Goal: Task Accomplishment & Management: Use online tool/utility

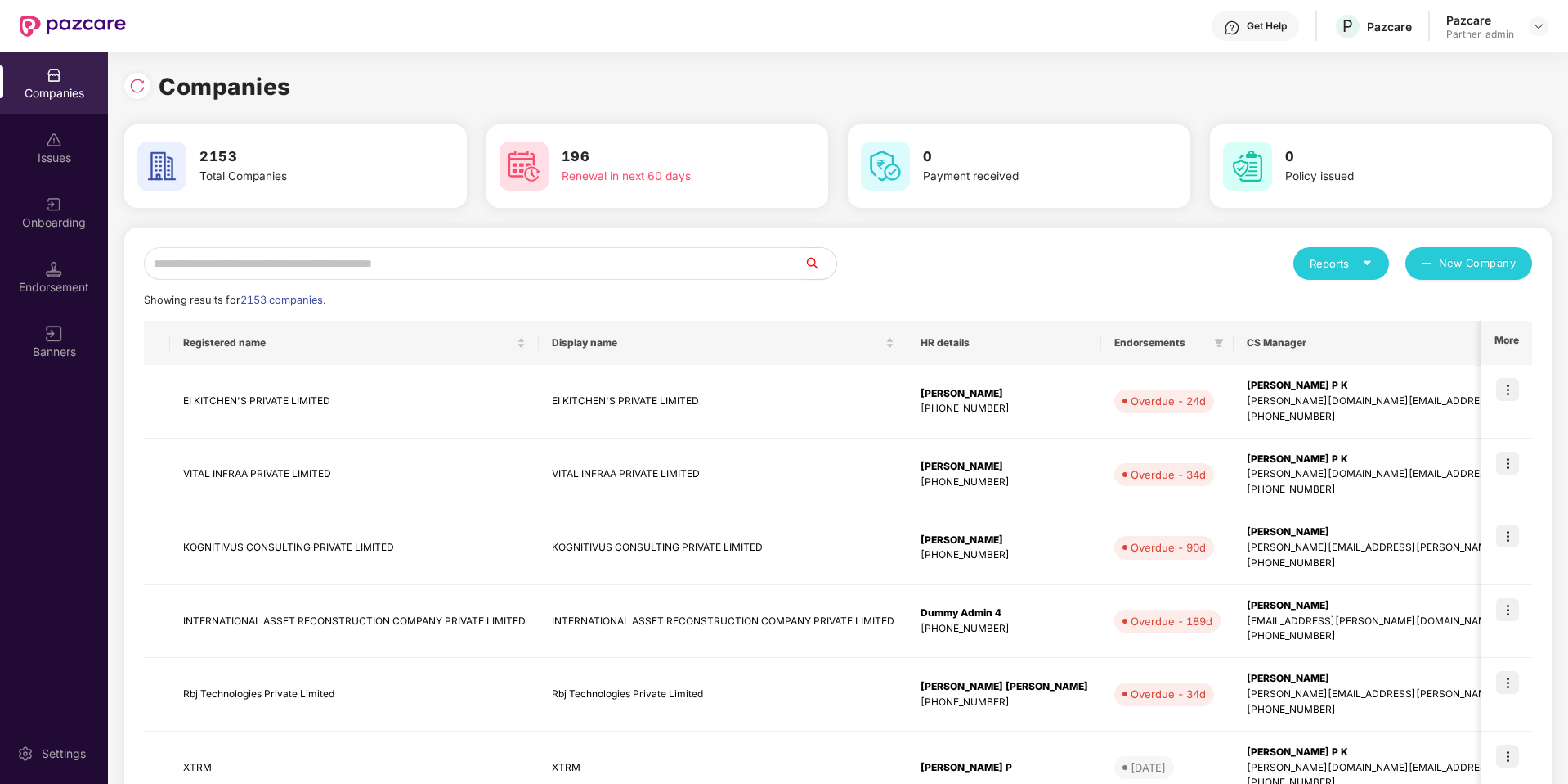
click at [487, 260] on input "text" at bounding box center [473, 263] width 660 height 33
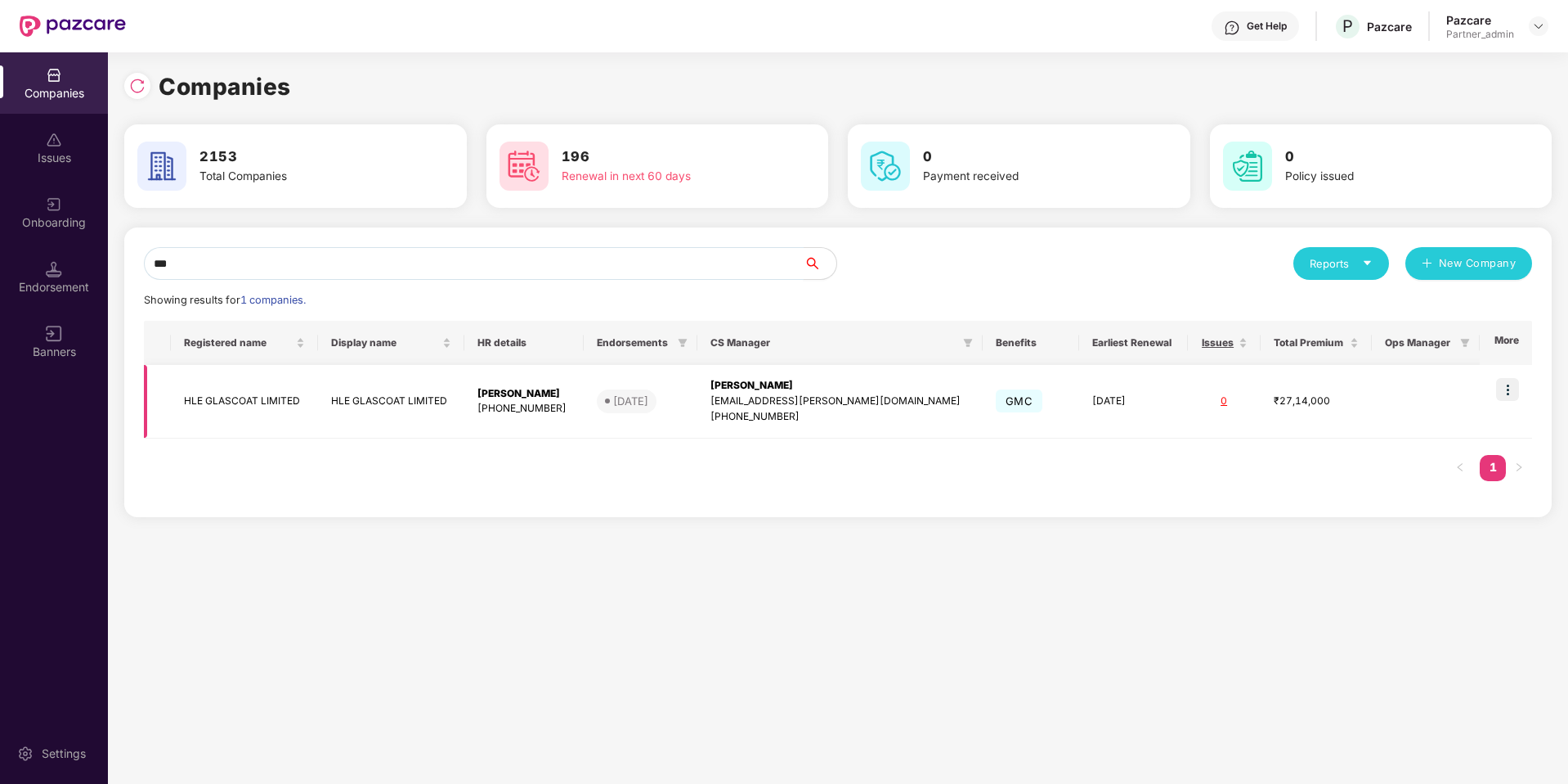
type input "***"
click at [1504, 385] on img at bounding box center [1507, 390] width 23 height 23
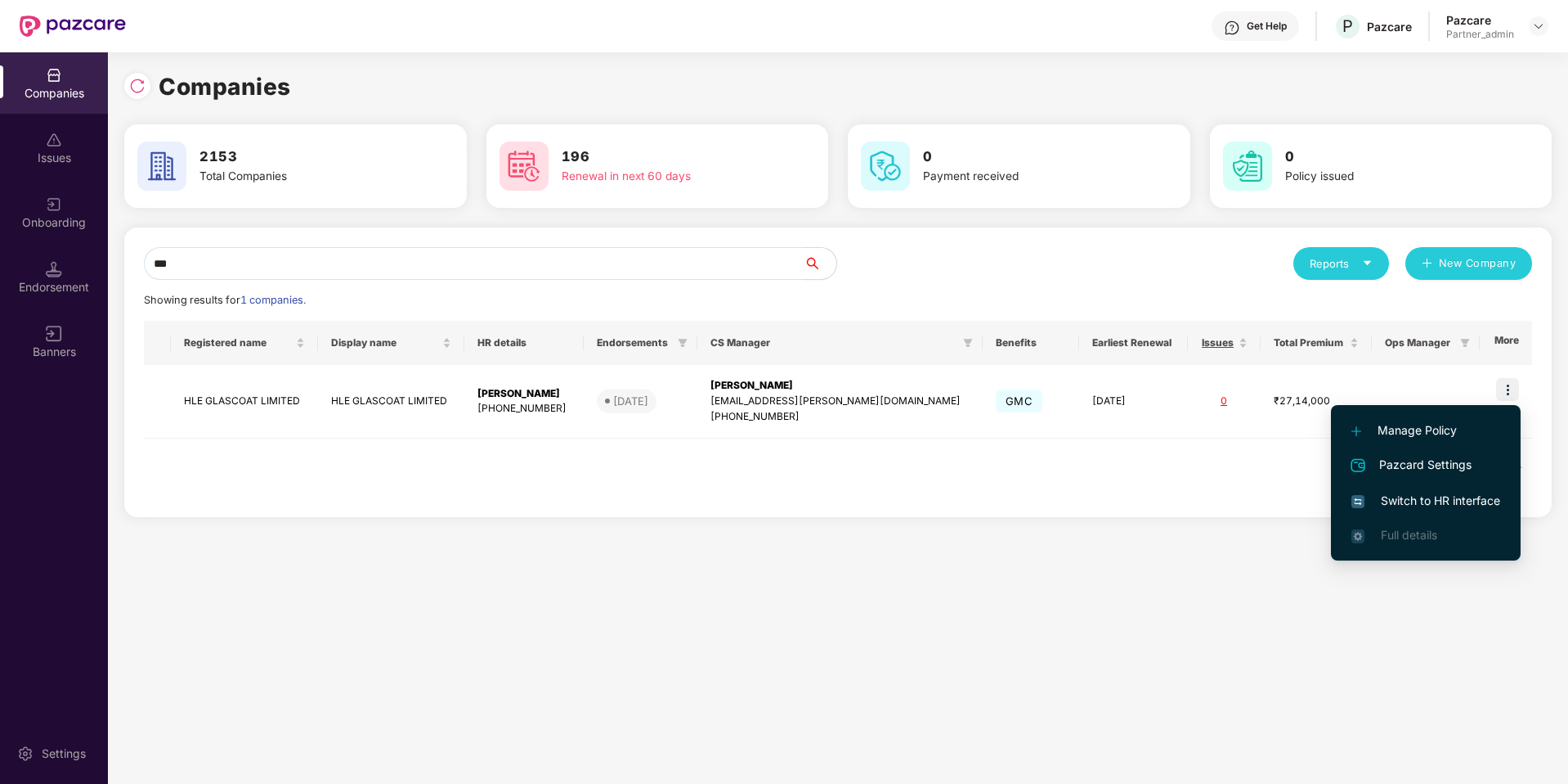
click at [1469, 497] on span "Switch to HR interface" at bounding box center [1425, 500] width 149 height 18
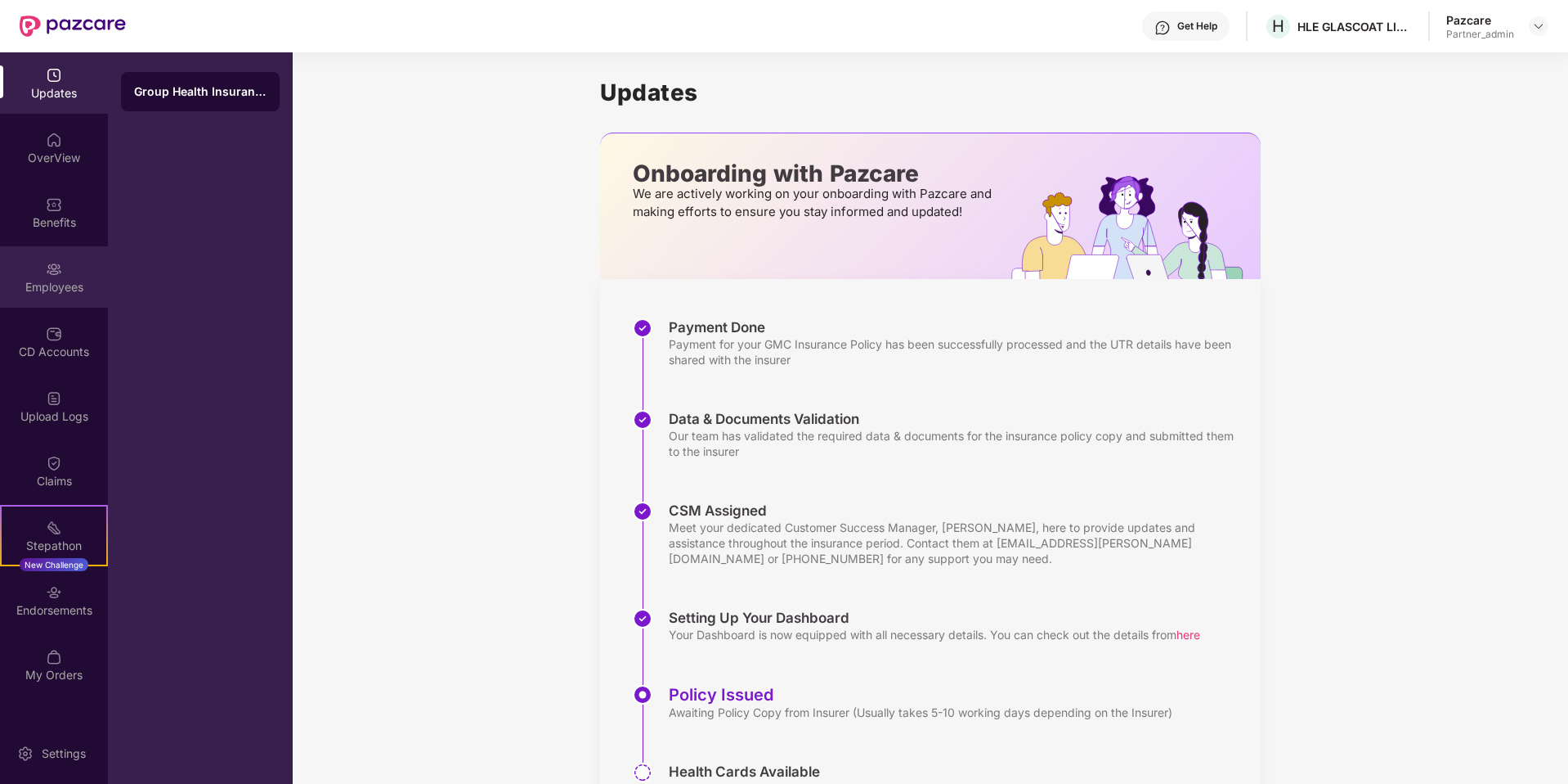
click at [48, 284] on div "Employees" at bounding box center [54, 287] width 108 height 17
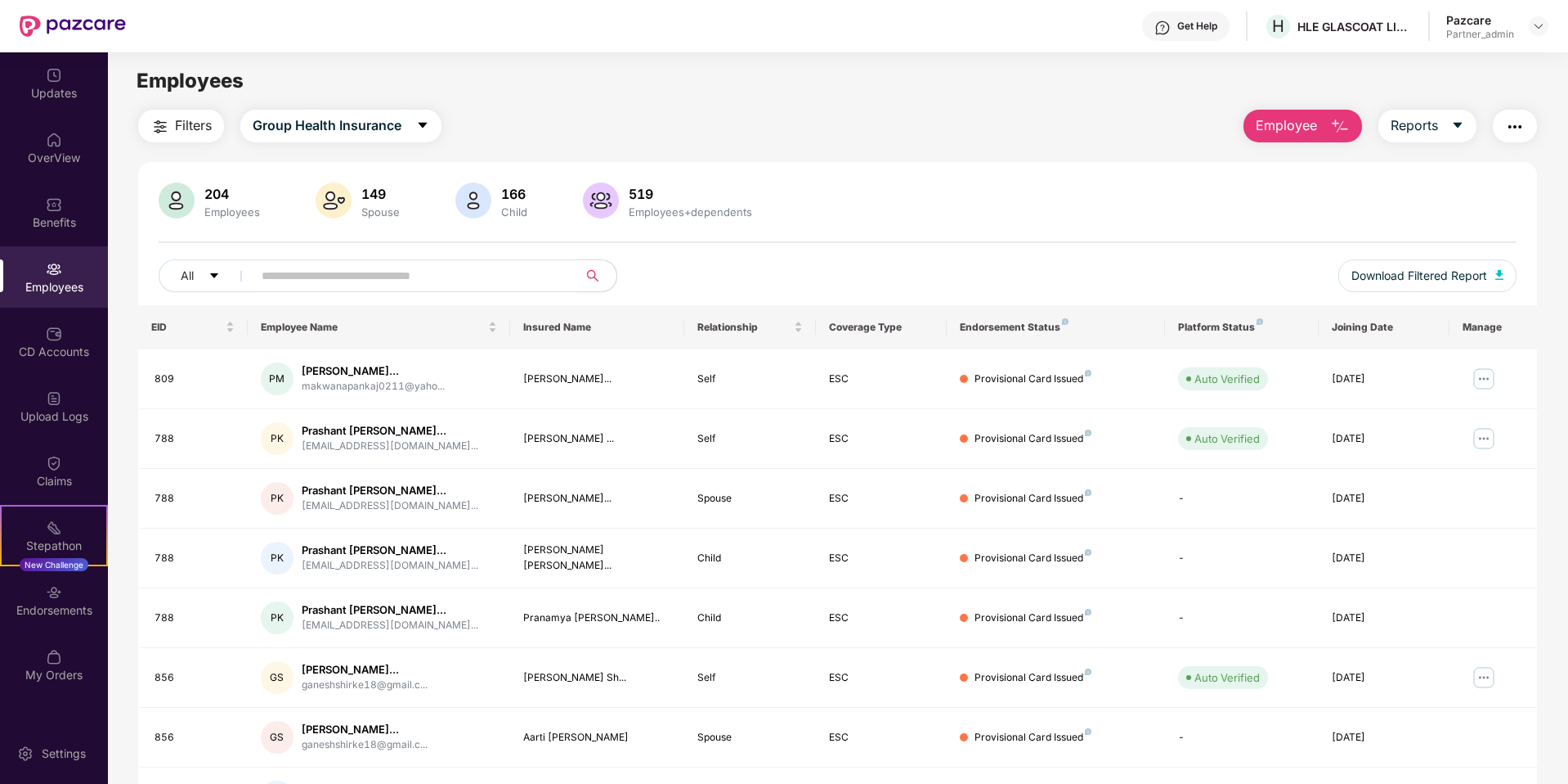
click at [355, 270] on input "text" at bounding box center [408, 276] width 294 height 25
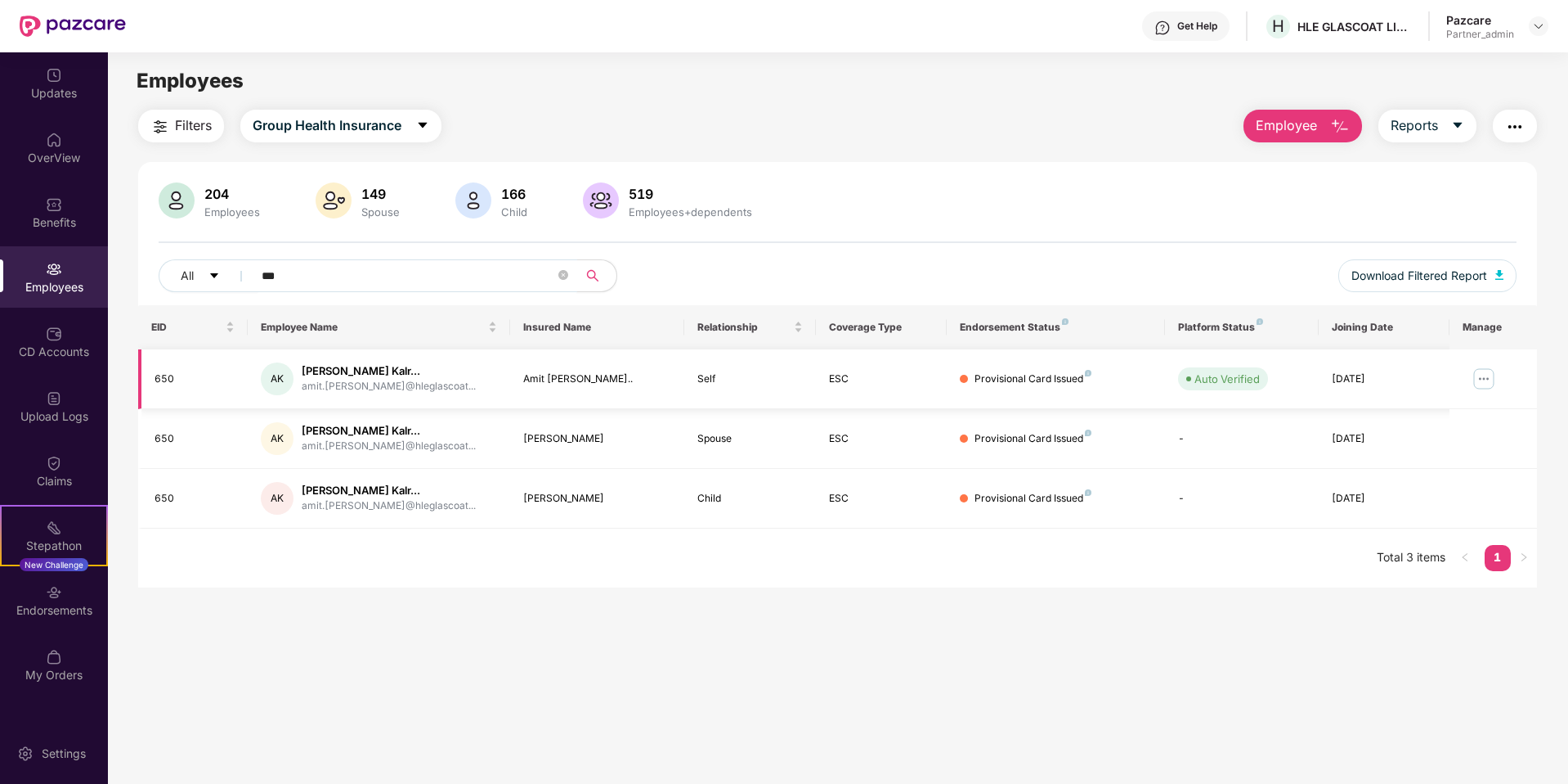
type input "***"
click at [1486, 378] on img at bounding box center [1484, 379] width 26 height 26
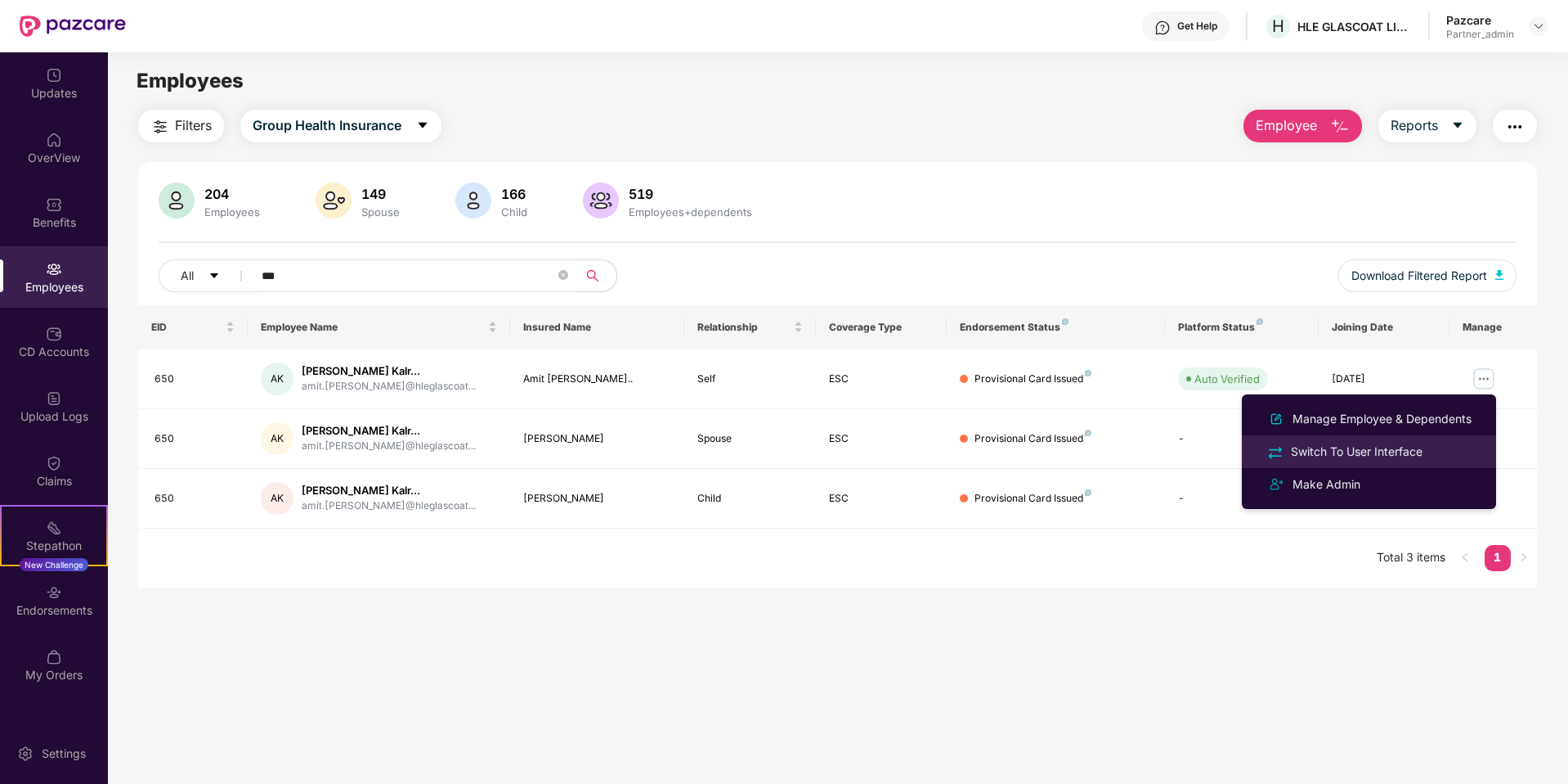
click at [1414, 443] on div "Switch To User Interface" at bounding box center [1356, 452] width 138 height 18
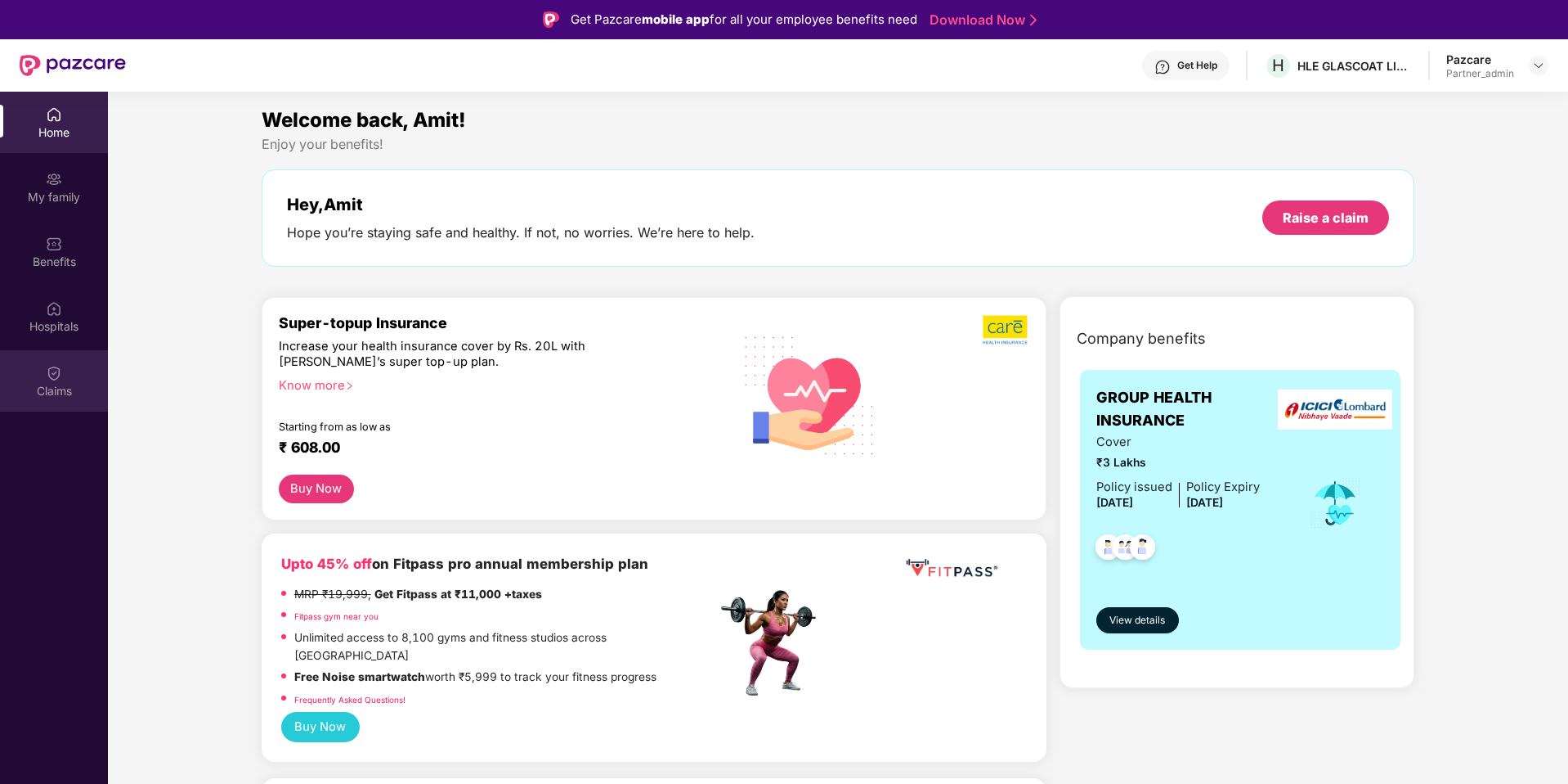
click at [50, 375] on img at bounding box center [54, 373] width 17 height 17
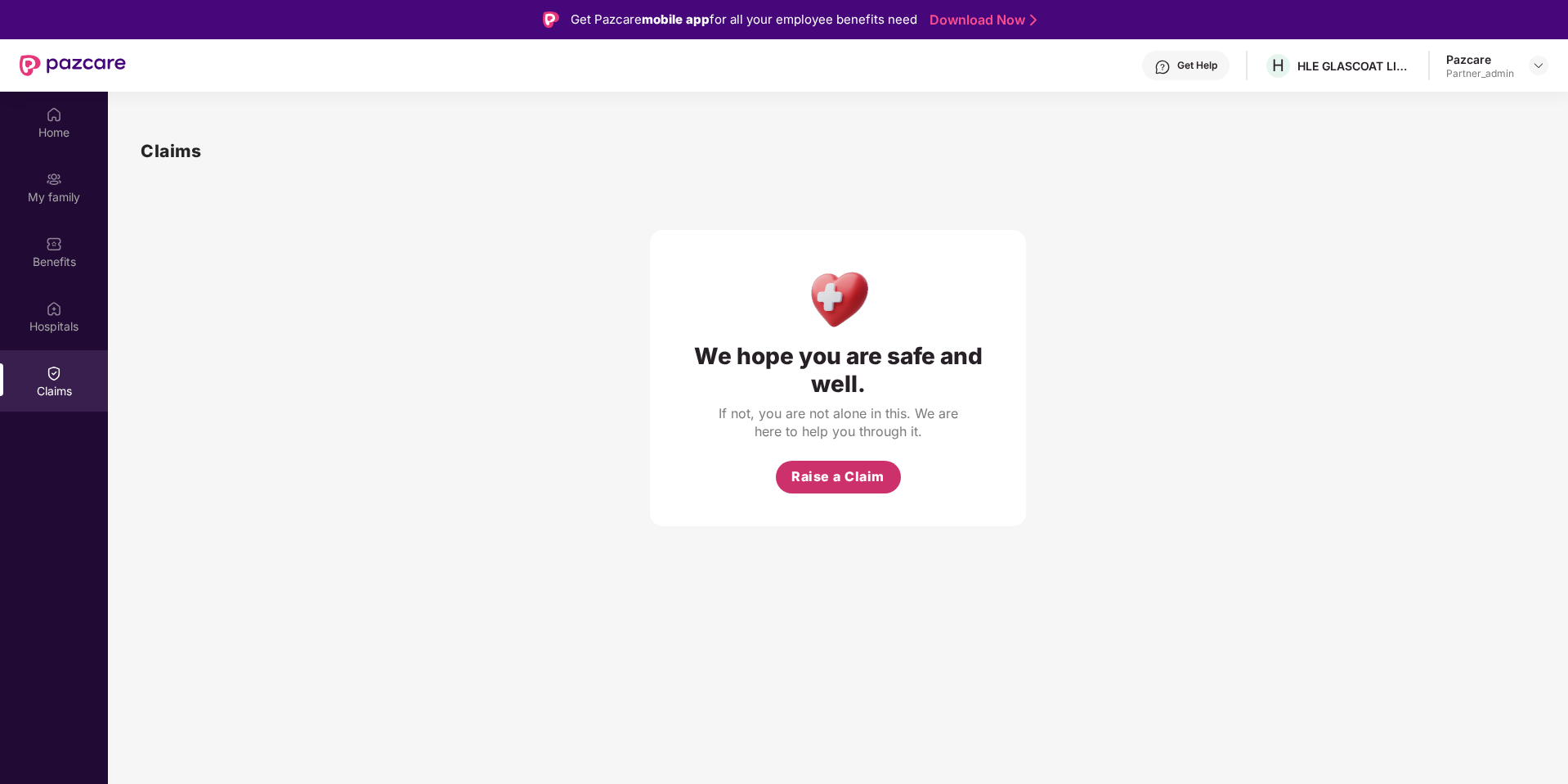
click at [825, 479] on span "Raise a Claim" at bounding box center [838, 476] width 93 height 20
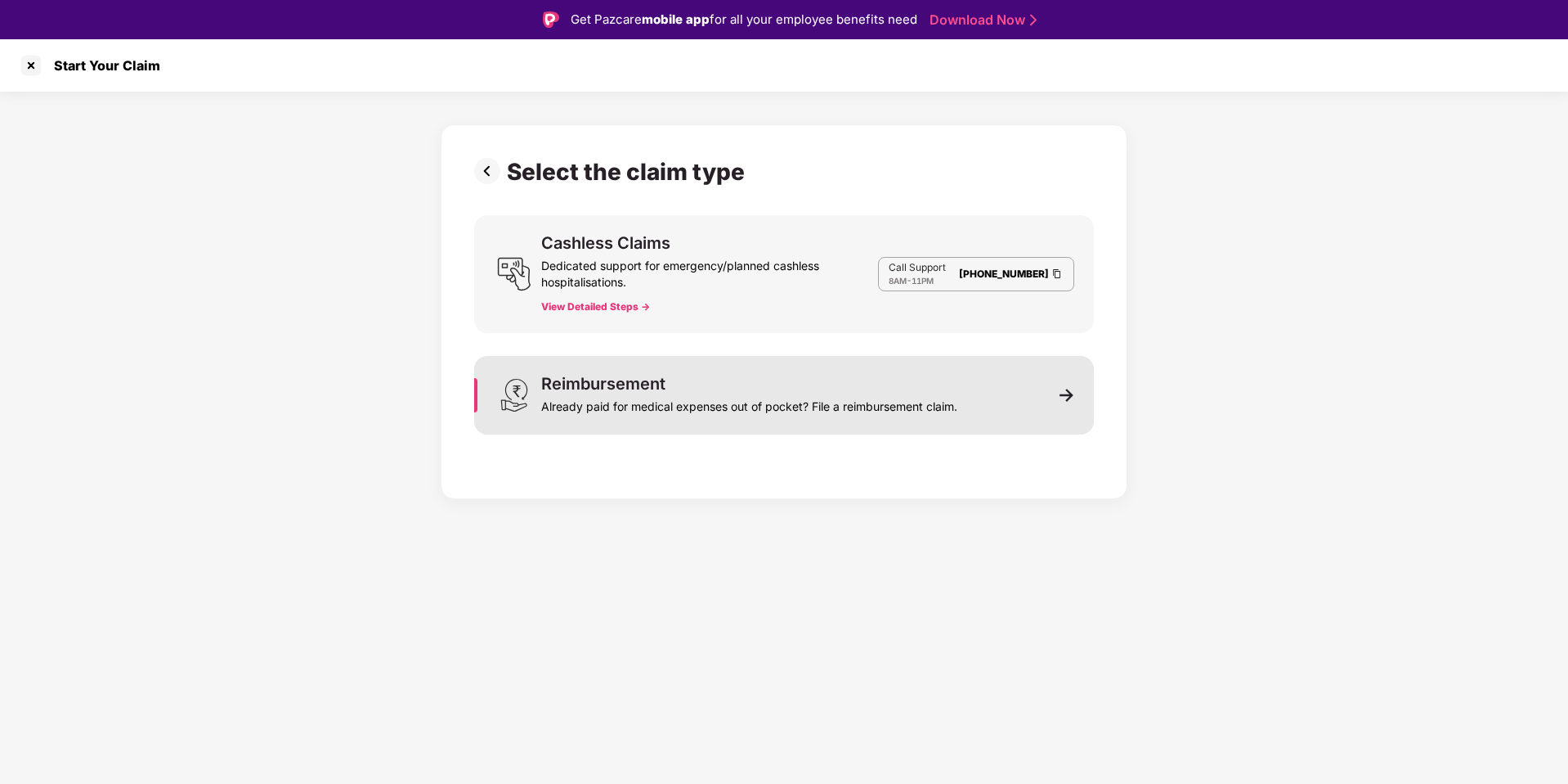
click at [1007, 394] on div "Reimbursement Already paid for medical expenses out of pocket? File a reimburse…" at bounding box center [784, 394] width 620 height 78
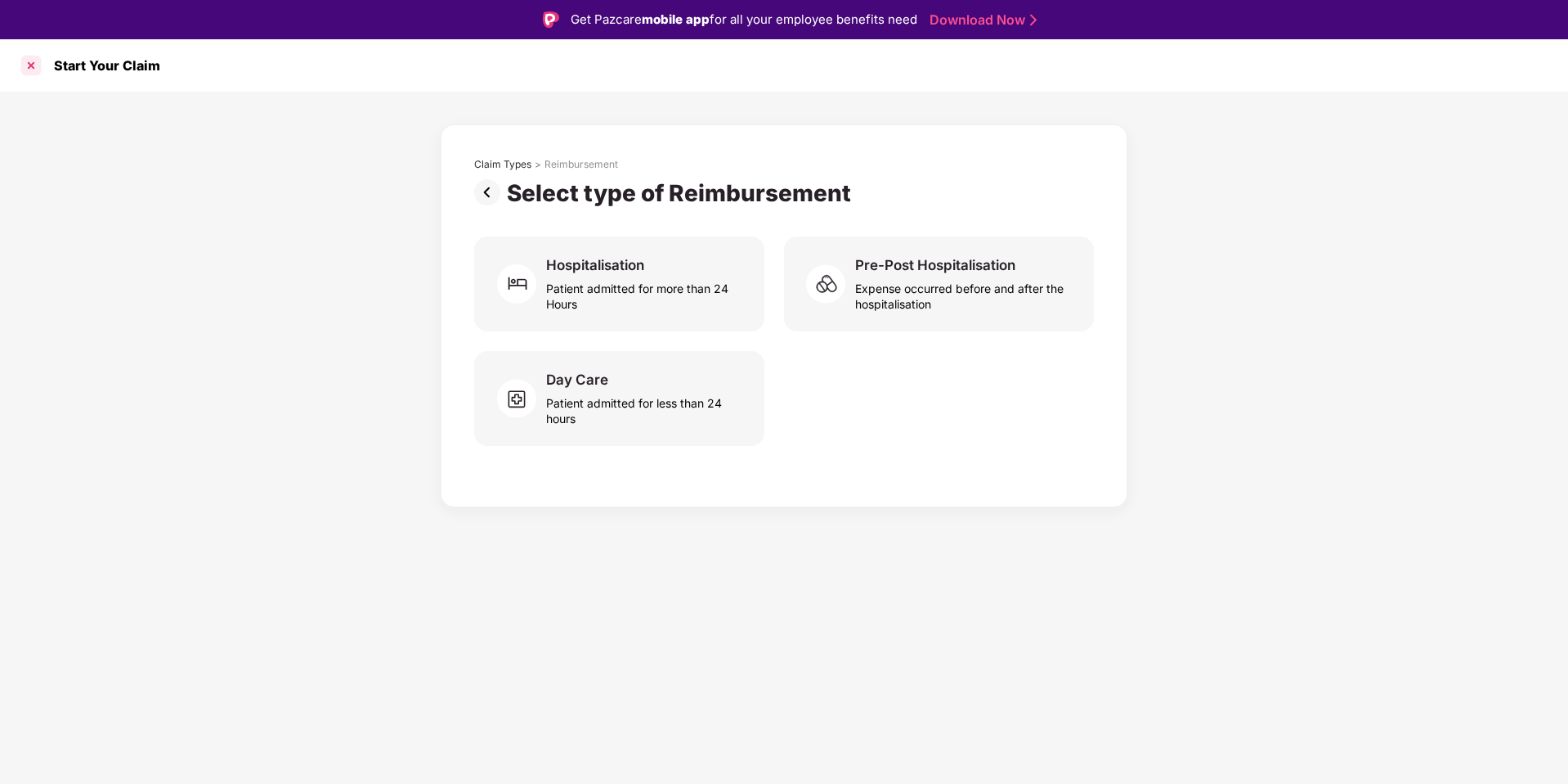
click at [35, 71] on div at bounding box center [31, 65] width 26 height 26
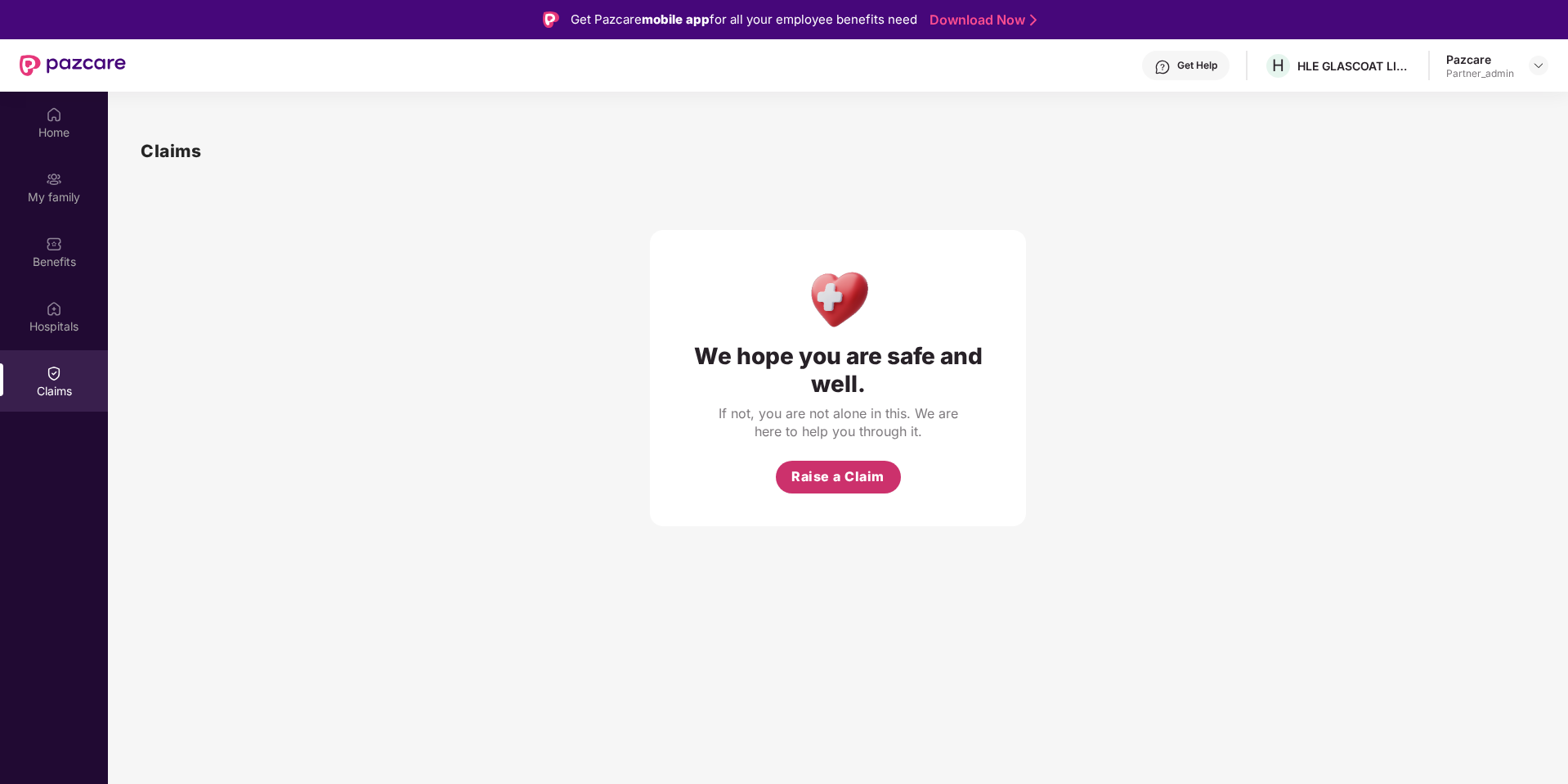
click at [839, 474] on span "Raise a Claim" at bounding box center [838, 476] width 93 height 20
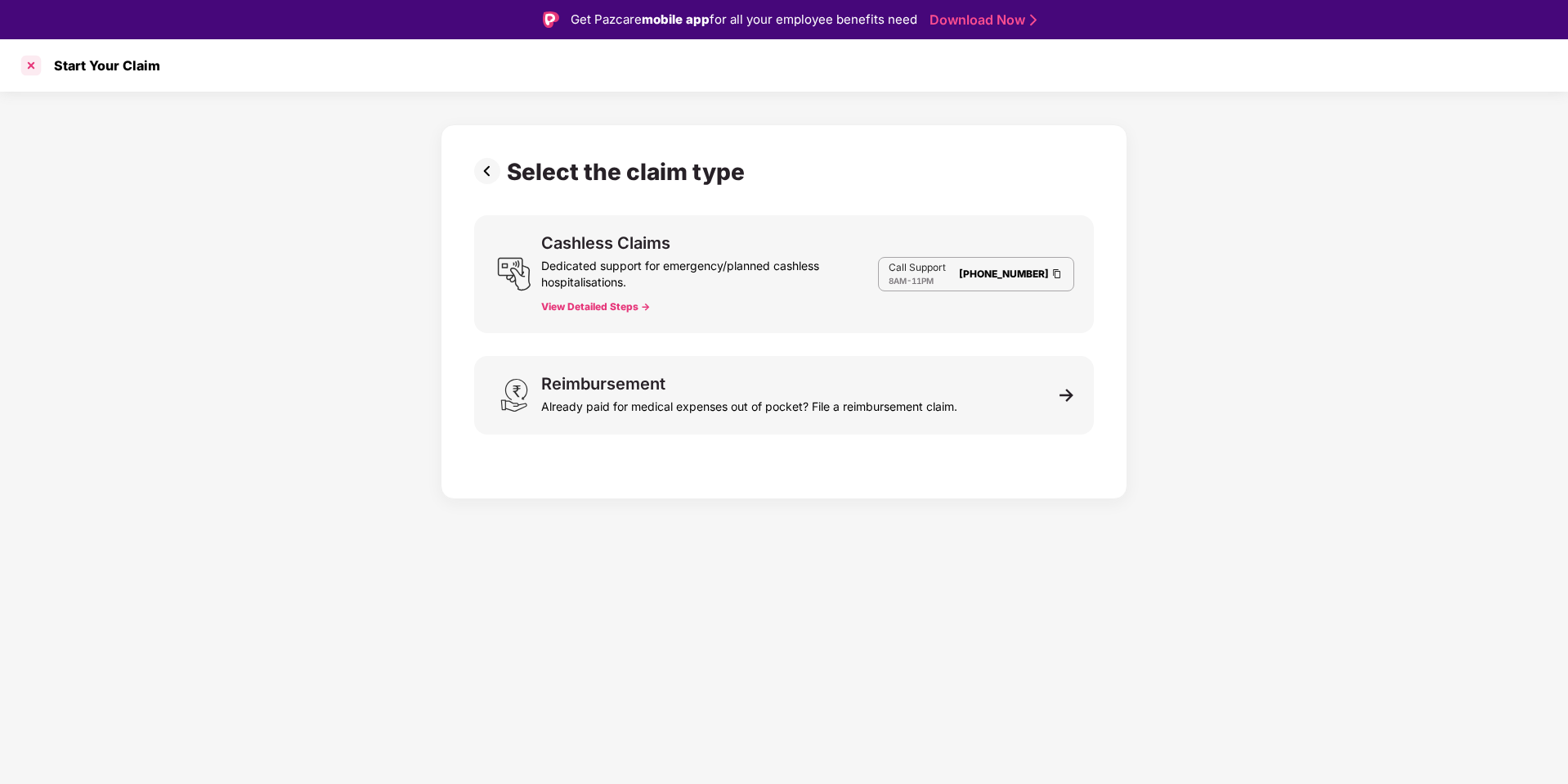
click at [32, 73] on div at bounding box center [31, 65] width 26 height 26
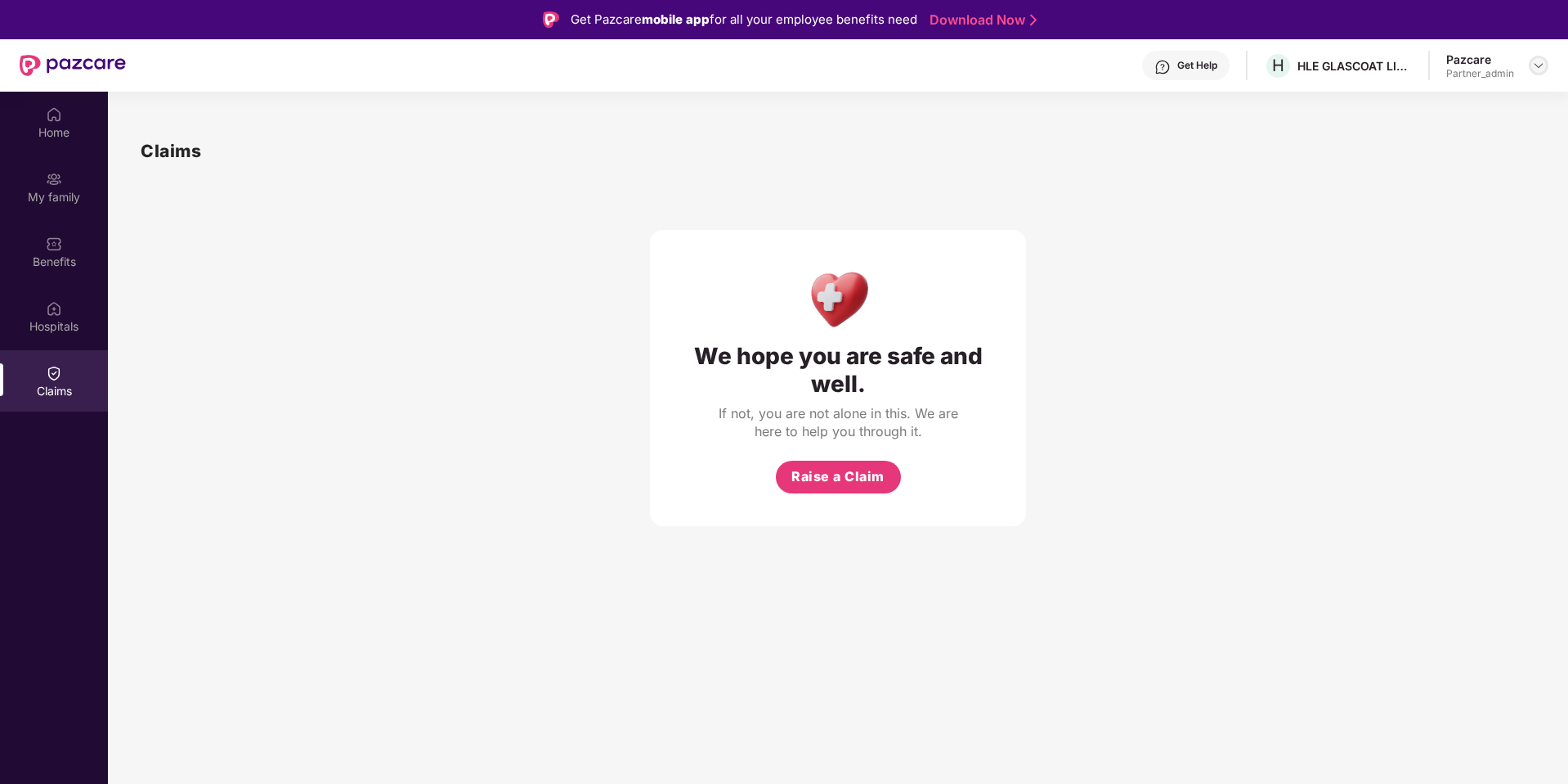
click at [1534, 63] on img at bounding box center [1538, 65] width 13 height 13
click at [1440, 103] on div "Switch to partner view" at bounding box center [1461, 104] width 212 height 32
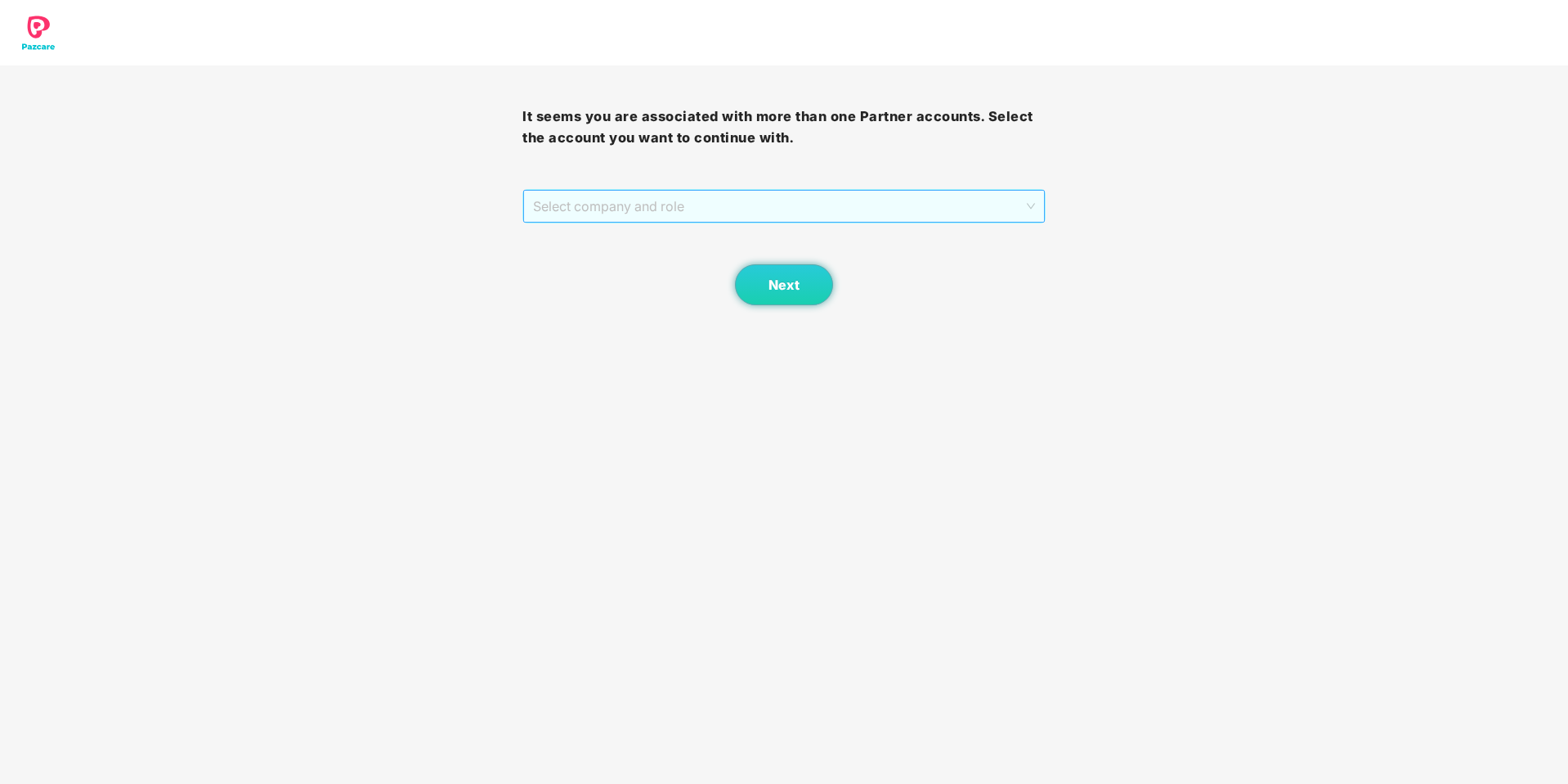
click at [1026, 213] on span "Select company and role" at bounding box center [784, 205] width 502 height 31
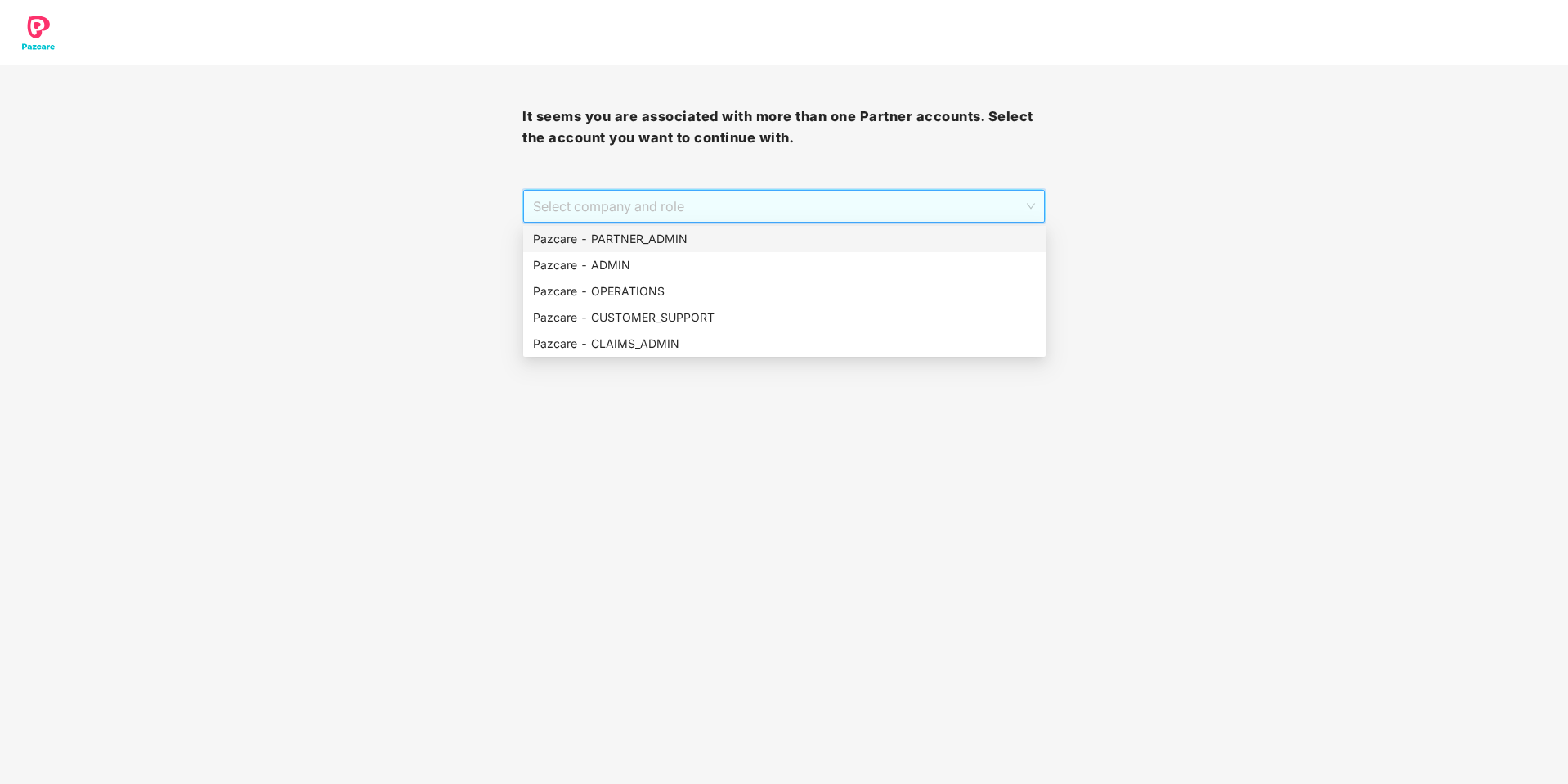
click at [789, 236] on div "Pazcare - PARTNER_ADMIN" at bounding box center [784, 239] width 502 height 18
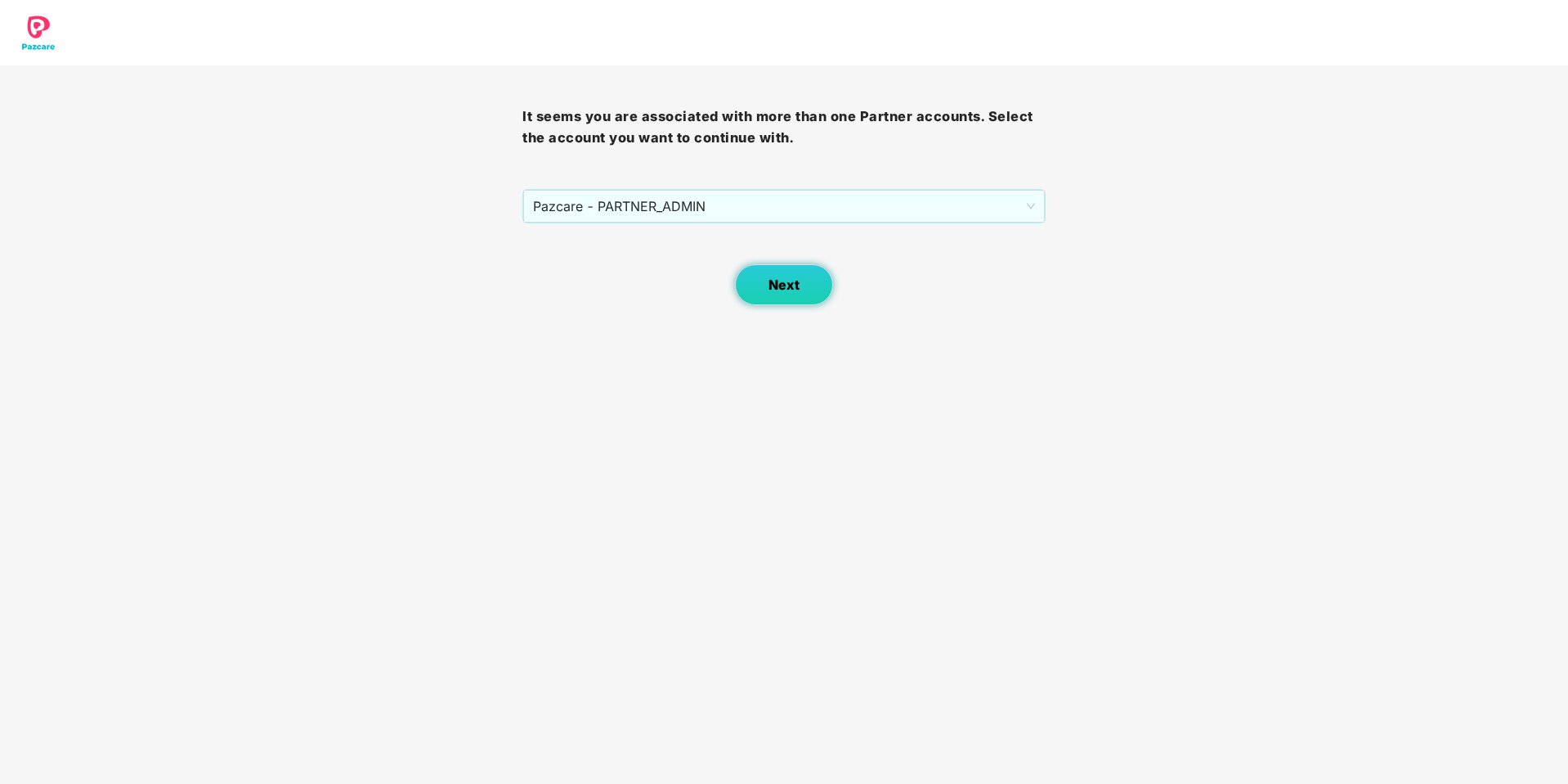
click at [762, 297] on button "Next" at bounding box center [784, 285] width 98 height 41
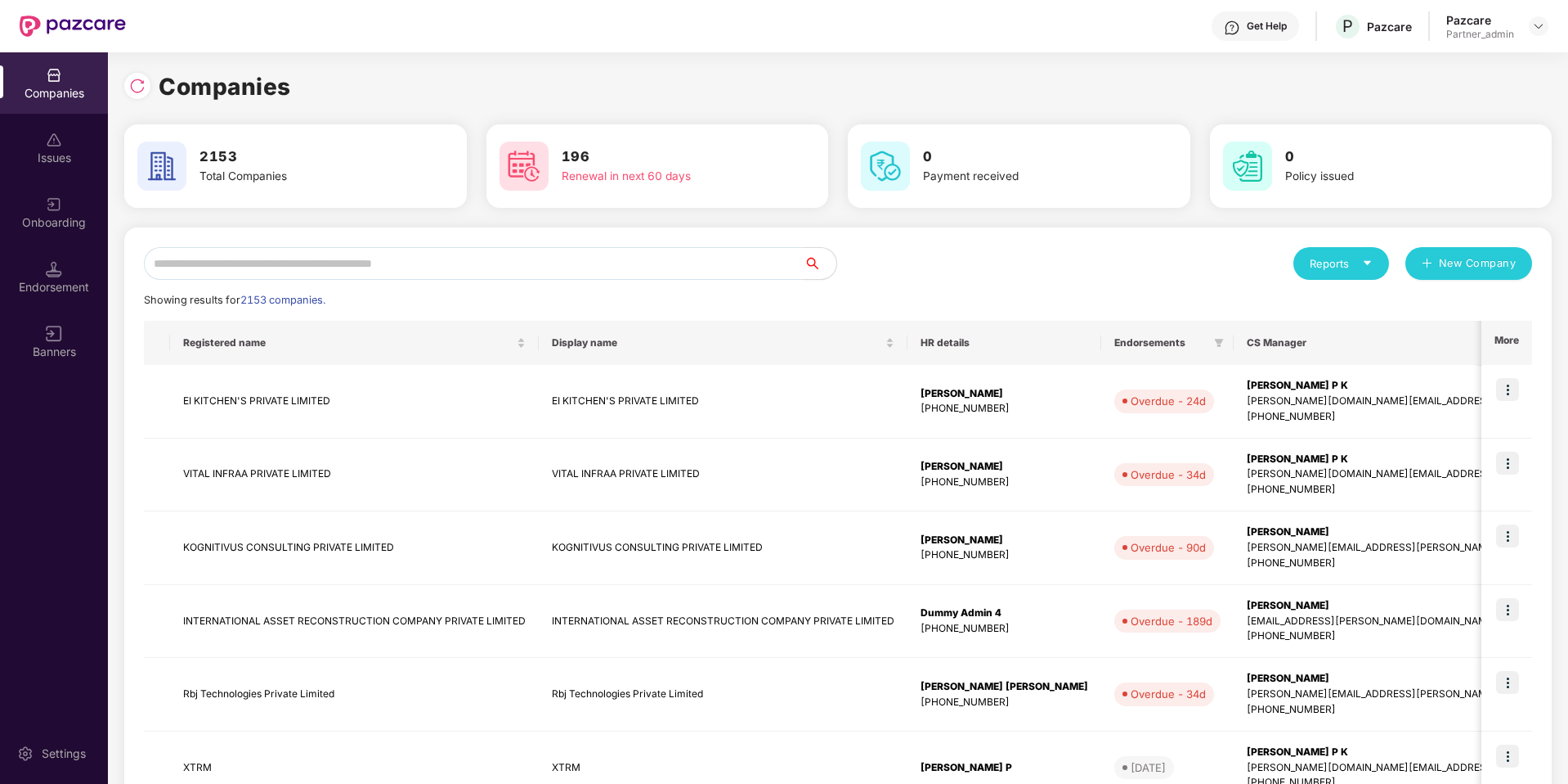
click at [637, 274] on input "text" at bounding box center [473, 263] width 660 height 33
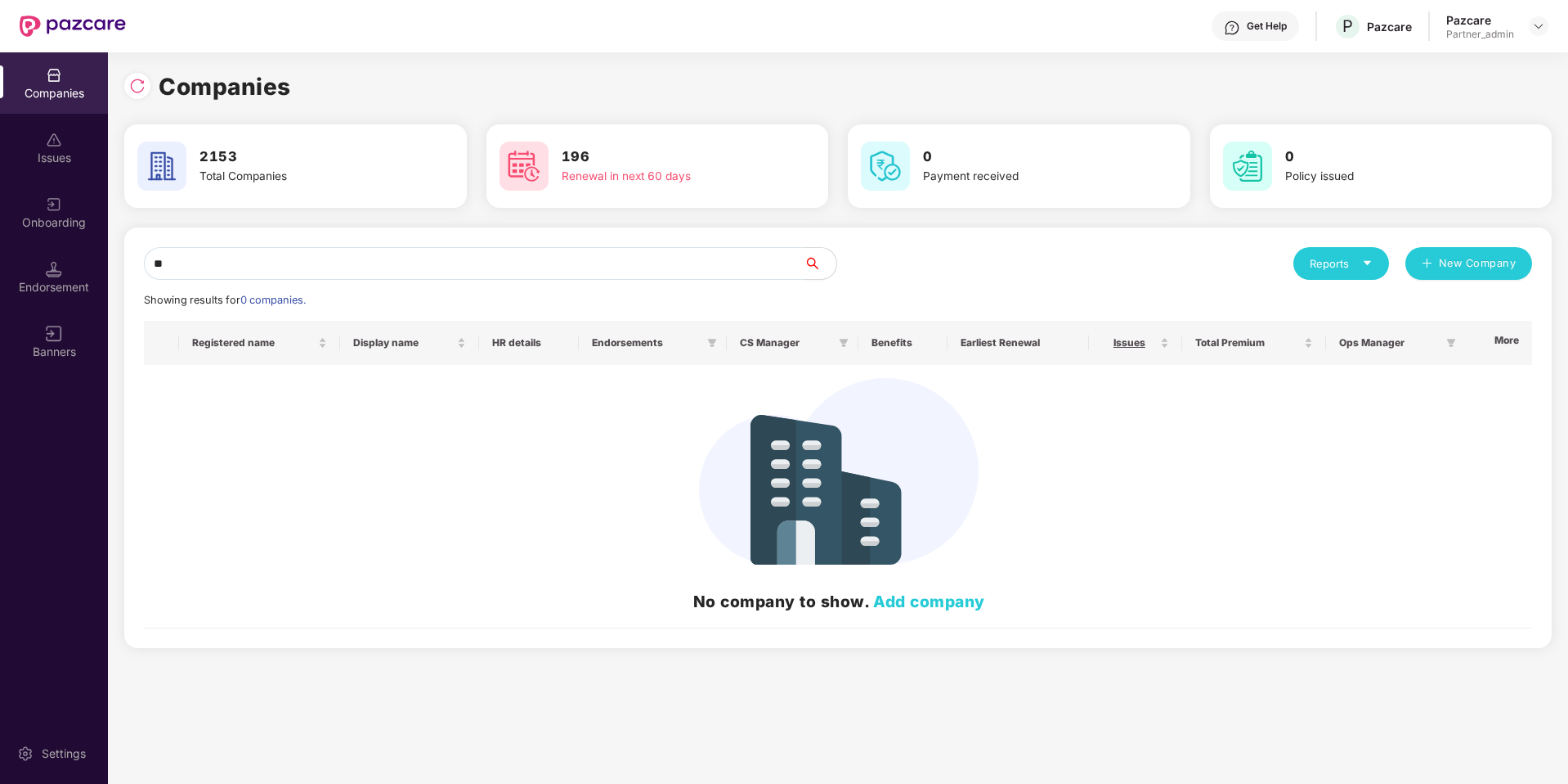
type input "*"
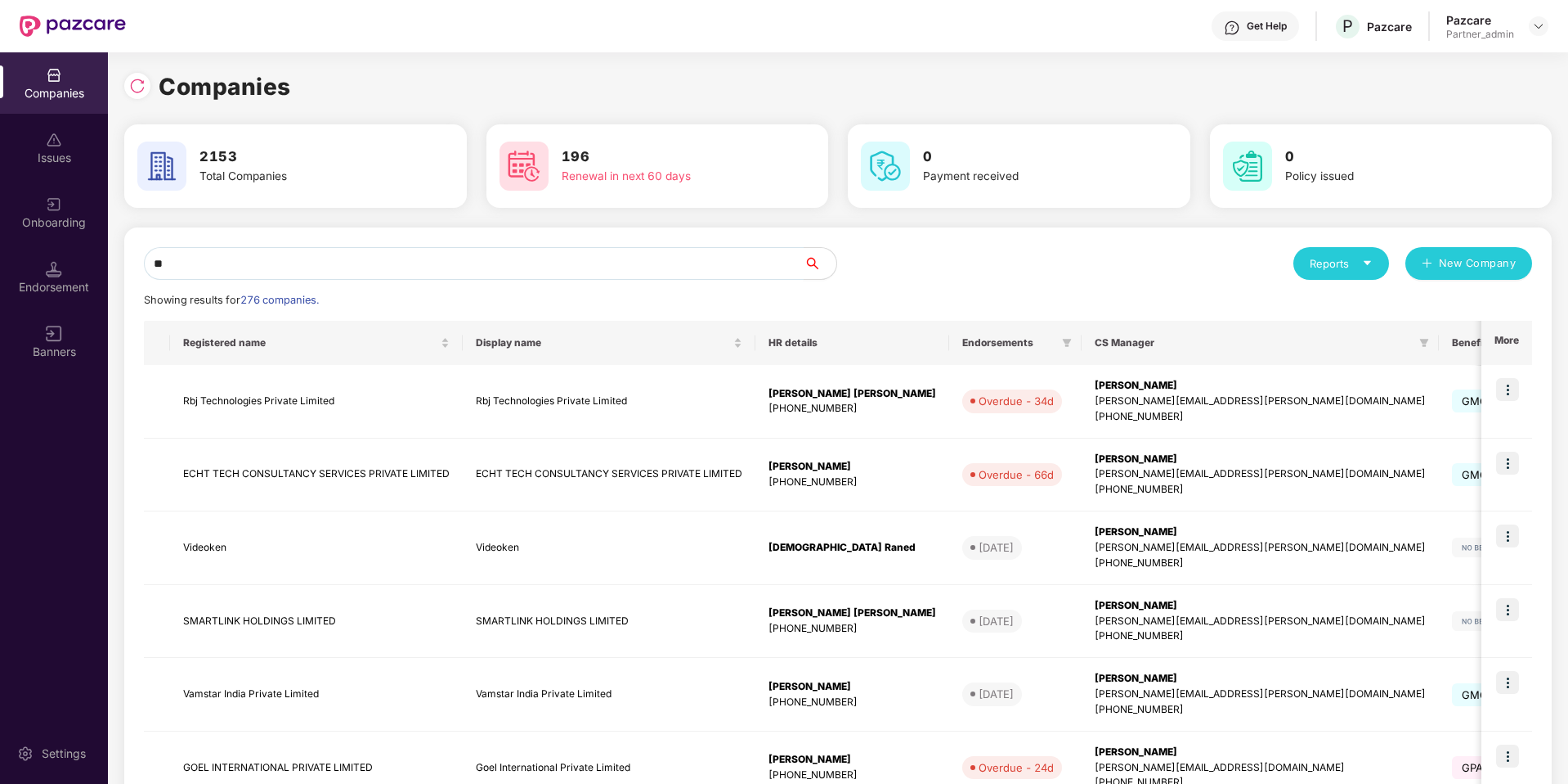
type input "*"
